Goal: Task Accomplishment & Management: Complete application form

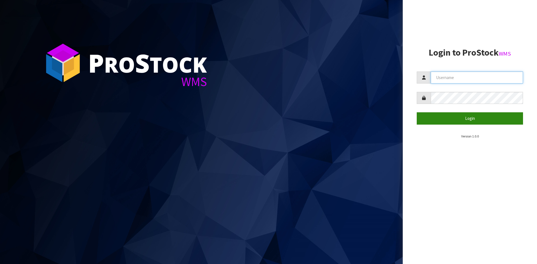
type input "YOURREFORMER"
click at [457, 122] on button "Login" at bounding box center [469, 118] width 106 height 12
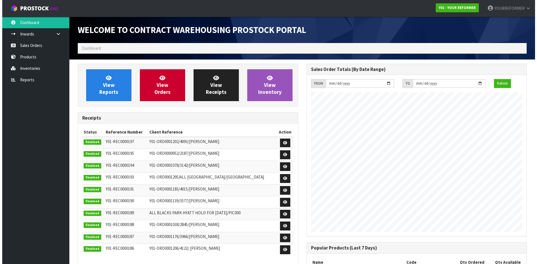
scroll to position [292, 228]
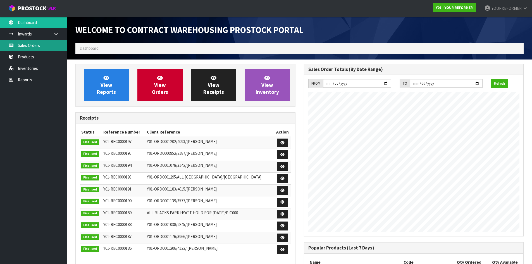
drag, startPoint x: 42, startPoint y: 45, endPoint x: 44, endPoint y: 52, distance: 7.2
click at [42, 46] on link "Sales Orders" at bounding box center [33, 45] width 67 height 11
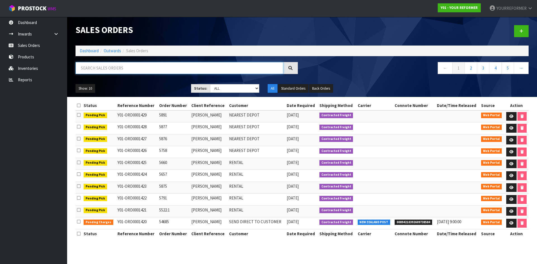
click at [92, 68] on input "text" at bounding box center [179, 68] width 208 height 12
paste input "5755"
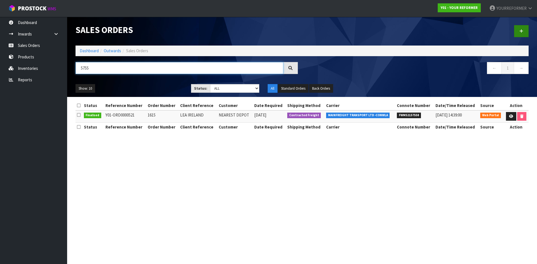
type input "5755"
click at [519, 27] on link at bounding box center [521, 31] width 15 height 12
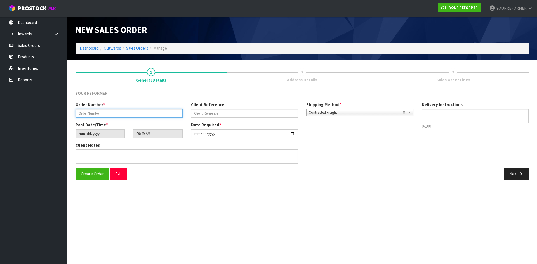
drag, startPoint x: 149, startPoint y: 110, endPoint x: 166, endPoint y: 114, distance: 17.9
click at [149, 110] on input "text" at bounding box center [128, 113] width 107 height 9
paste input "5755"
type input "5755"
click at [217, 114] on input "text" at bounding box center [244, 113] width 107 height 9
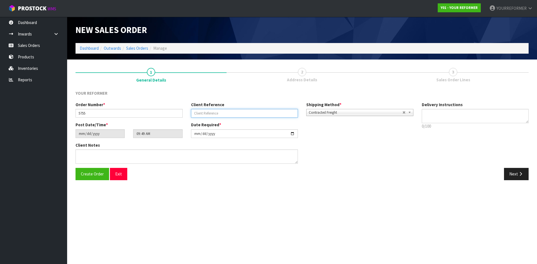
paste input "[PERSON_NAME] SILVER"
type input "[PERSON_NAME] SILVER"
click at [458, 113] on textarea at bounding box center [475, 116] width 107 height 14
click at [437, 116] on textarea at bounding box center [475, 116] width 107 height 14
paste textarea "[PHONE_NUMBER]"
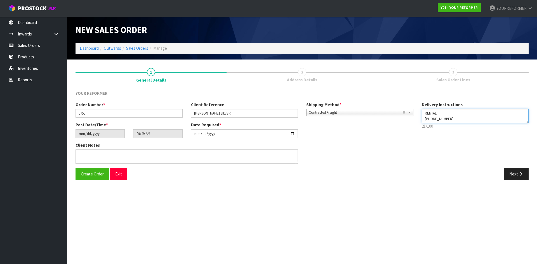
type textarea "RENTAL [PHONE_NUMBER]"
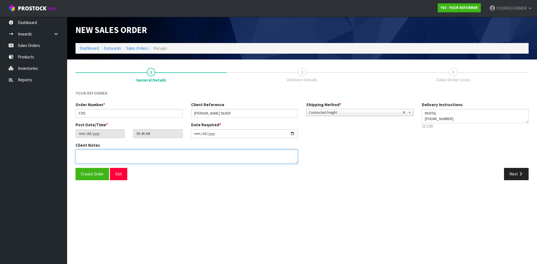
drag, startPoint x: 144, startPoint y: 152, endPoint x: 129, endPoint y: 157, distance: 15.8
click at [144, 152] on textarea at bounding box center [186, 157] width 222 height 14
paste textarea "[PERSON_NAME] SILVER [STREET_ADDRESS] [PHONE_NUMBER]"
type textarea "[PERSON_NAME] SILVER [STREET_ADDRESS] [PHONE_NUMBER]"
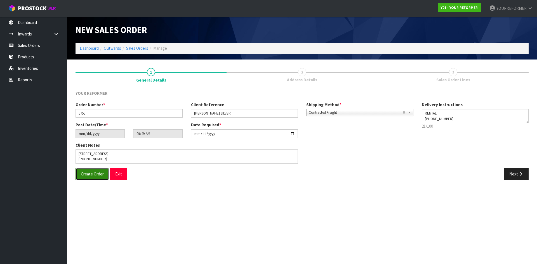
click at [96, 173] on span "Create Order" at bounding box center [92, 173] width 23 height 5
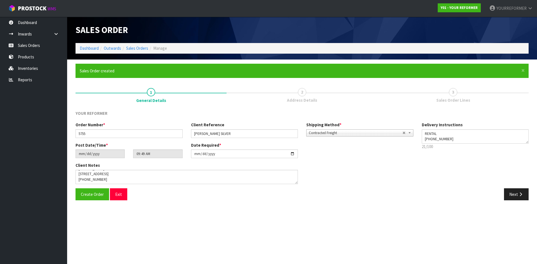
type input "11:49:00.000"
drag, startPoint x: 394, startPoint y: 31, endPoint x: 369, endPoint y: 39, distance: 26.3
click at [392, 31] on div "Y01-ORD0001430" at bounding box center [417, 30] width 231 height 26
click at [513, 191] on button "Next" at bounding box center [516, 194] width 25 height 12
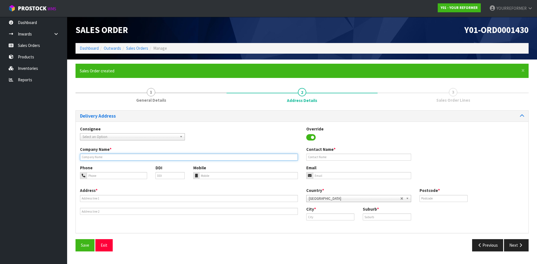
click at [103, 158] on input "text" at bounding box center [189, 157] width 218 height 7
type input "RENTAL"
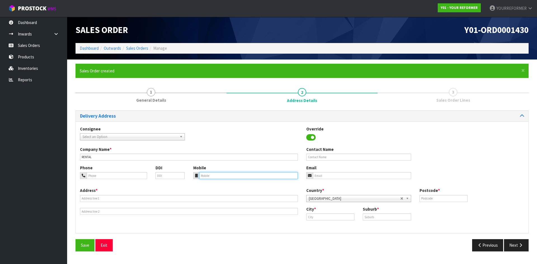
click at [218, 177] on input "tel" at bounding box center [248, 175] width 99 height 7
click at [226, 176] on input "tel" at bounding box center [248, 175] width 99 height 7
paste input "[PHONE_NUMBER]"
type input "[PHONE_NUMBER]"
click at [98, 198] on input "text" at bounding box center [189, 198] width 218 height 7
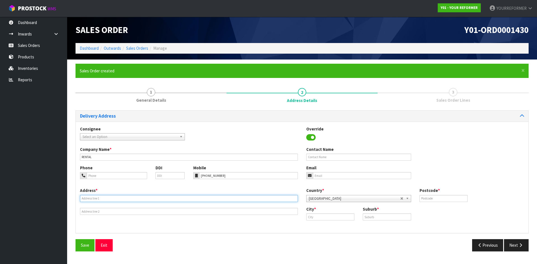
paste input "[STREET_ADDRESS]"
type input "[STREET_ADDRESS]"
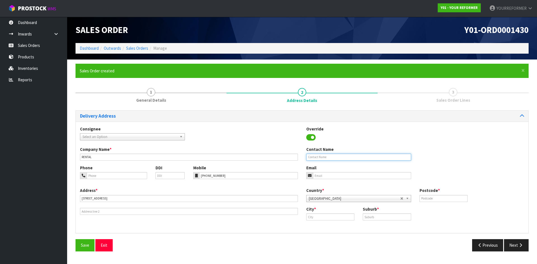
click at [362, 156] on input "text" at bounding box center [358, 157] width 105 height 7
paste input "[PERSON_NAME] SILVER"
type input "[PERSON_NAME] SILVER"
click at [371, 177] on input "email" at bounding box center [362, 175] width 98 height 7
paste input "[PERSON_NAME][EMAIL_ADDRESS][DOMAIN_NAME]"
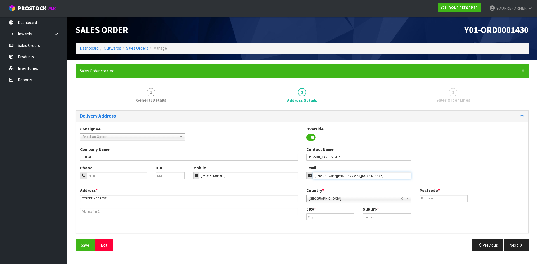
type input "[PERSON_NAME][EMAIL_ADDRESS][DOMAIN_NAME]"
click at [437, 201] on input "text" at bounding box center [443, 198] width 48 height 7
click at [452, 196] on input "text" at bounding box center [443, 198] width 48 height 7
paste input "0616"
type input "0616"
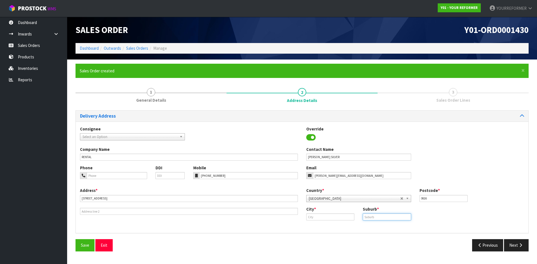
click at [379, 215] on input "text" at bounding box center [387, 217] width 48 height 7
paste input "HOBSONVILLE"
type input "HOBSONVILLE"
click at [311, 215] on input "text" at bounding box center [330, 217] width 48 height 7
click at [329, 217] on input "text" at bounding box center [330, 217] width 48 height 7
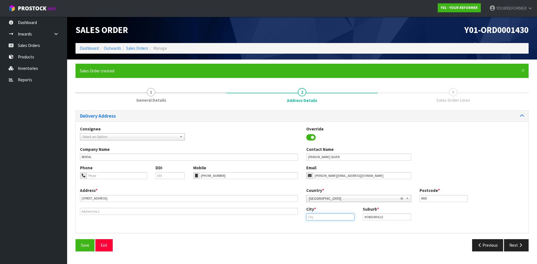
paste input "[GEOGRAPHIC_DATA]"
type input "[GEOGRAPHIC_DATA]"
click at [521, 243] on icon "button" at bounding box center [520, 245] width 5 height 4
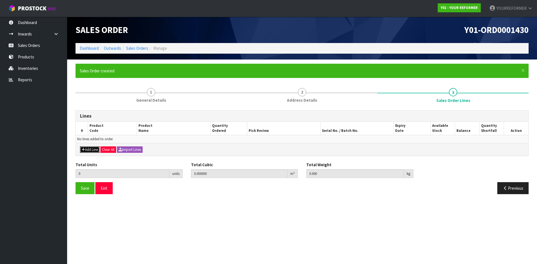
click at [92, 150] on button "Add Line" at bounding box center [90, 149] width 20 height 7
type input "0"
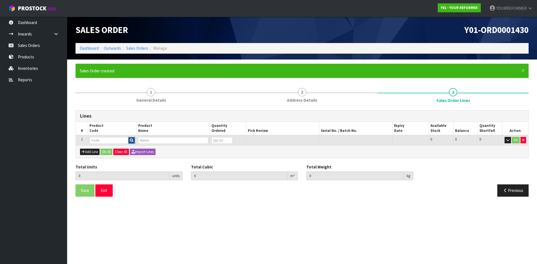
click at [132, 141] on icon "button" at bounding box center [132, 141] width 4 height 4
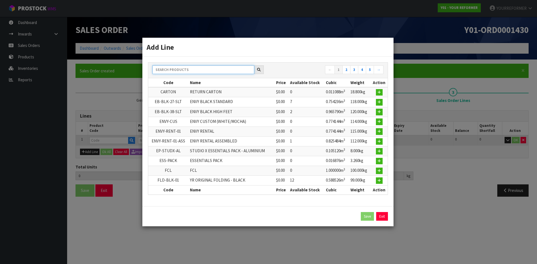
click at [174, 68] on input "text" at bounding box center [203, 69] width 102 height 9
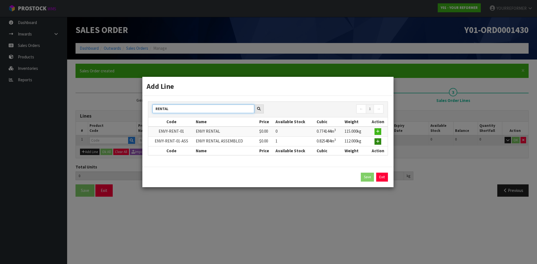
type input "RENTAL"
click at [380, 139] on button "button" at bounding box center [377, 141] width 7 height 7
type input "0.000000"
type input "0.000"
type input "ENVY-RENT-01-ASS"
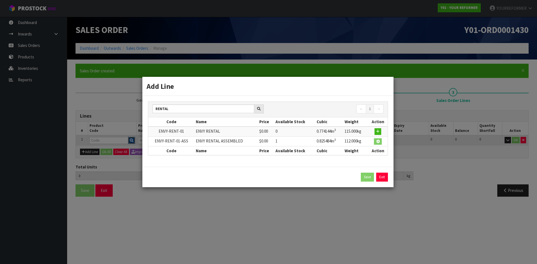
type input "ENVY RENTAL ASSEMBLED"
type input "0"
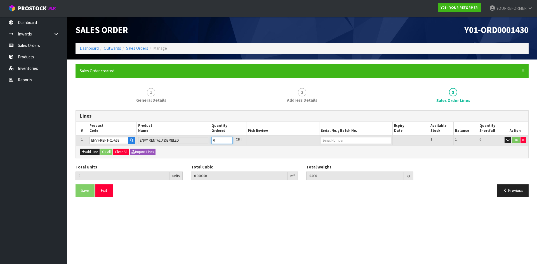
type input "1"
type input "0.825484"
type input "112"
drag, startPoint x: 227, startPoint y: 138, endPoint x: 197, endPoint y: 149, distance: 31.8
type input "1"
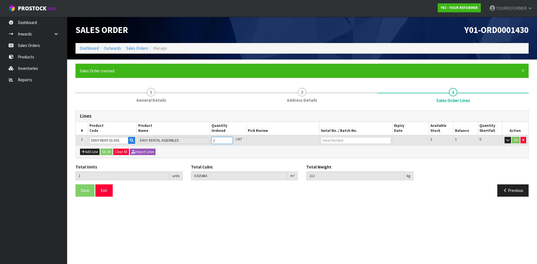
click at [226, 138] on input "1" at bounding box center [221, 140] width 21 height 7
click at [109, 153] on button "Ok All" at bounding box center [106, 152] width 12 height 7
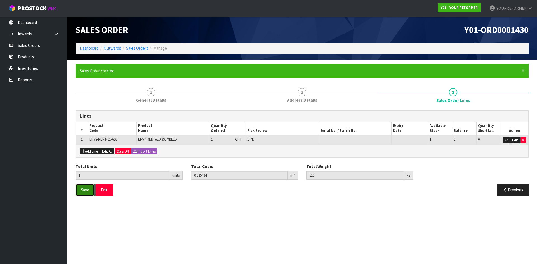
click at [85, 193] on button "Save" at bounding box center [84, 190] width 19 height 12
drag, startPoint x: 527, startPoint y: 29, endPoint x: 468, endPoint y: 39, distance: 59.2
click at [460, 33] on h1 "Y01-ORD0001430" at bounding box center [417, 30] width 222 height 10
copy span "Y01-ORD0001430"
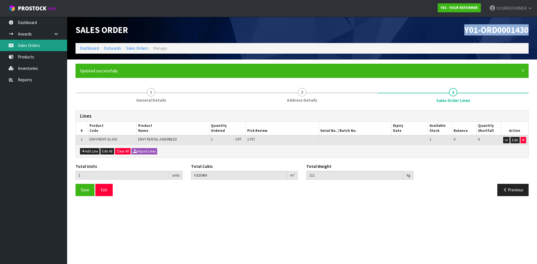
drag, startPoint x: 35, startPoint y: 48, endPoint x: 28, endPoint y: 56, distance: 10.7
click at [35, 48] on link "Sales Orders" at bounding box center [33, 45] width 67 height 11
